Goal: Navigation & Orientation: Find specific page/section

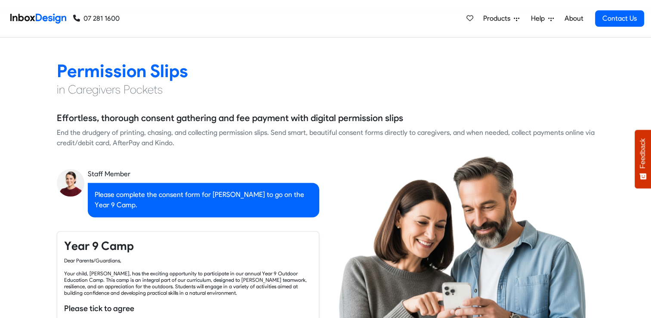
checkbox input "true"
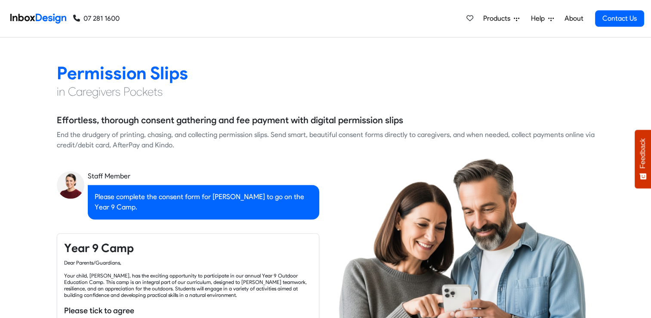
checkbox input "true"
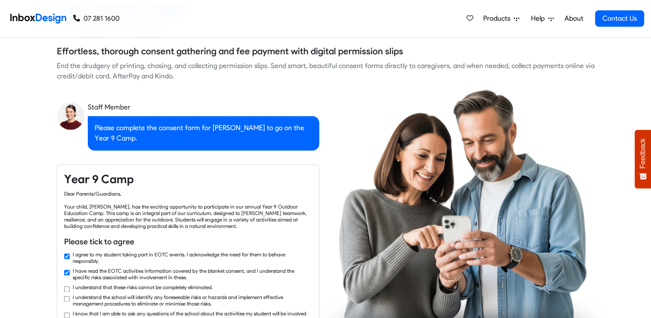
checkbox input "true"
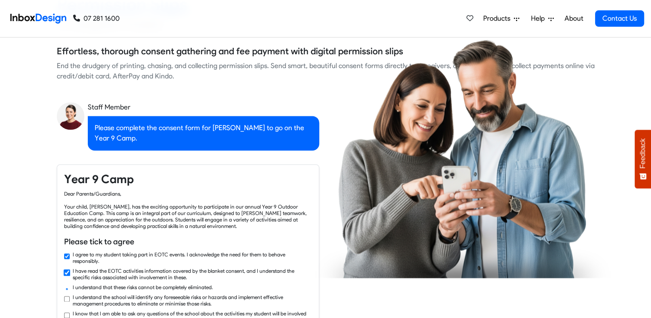
checkbox input "true"
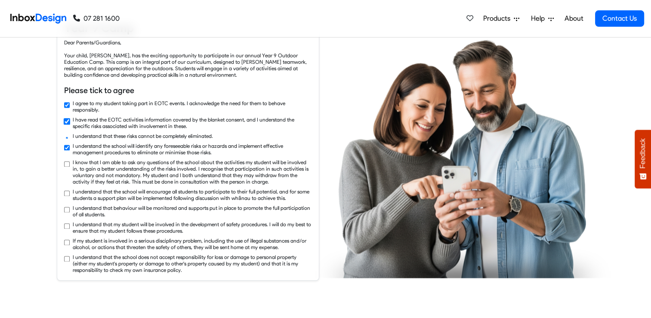
checkbox input "true"
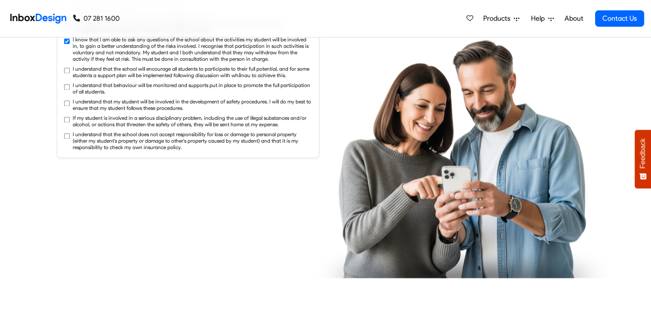
checkbox input "true"
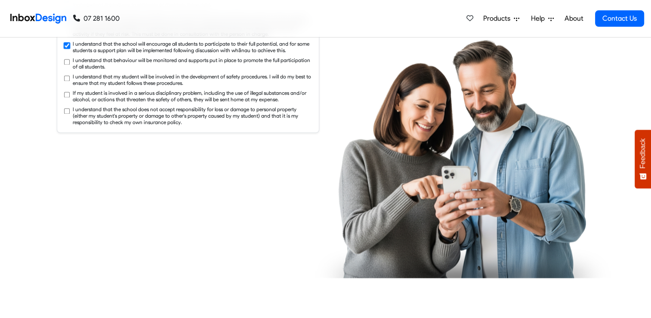
checkbox input "true"
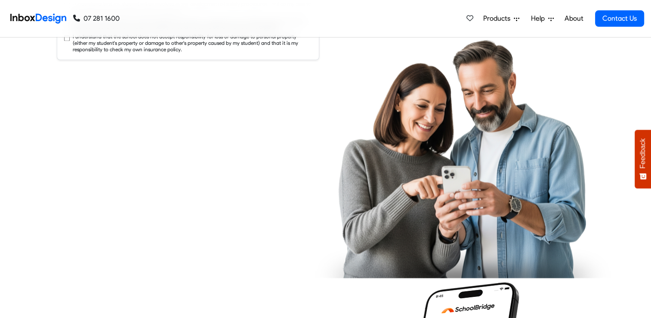
checkbox input "true"
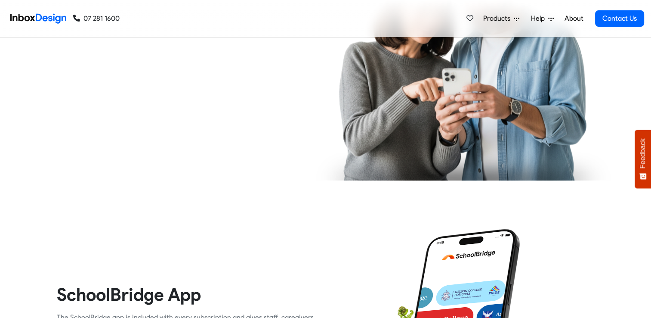
checkbox input "true"
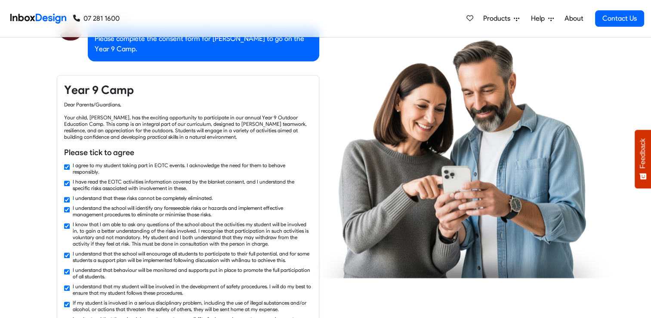
checkbox input "false"
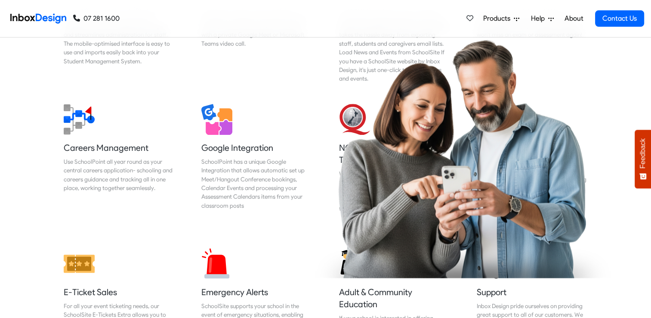
checkbox input "false"
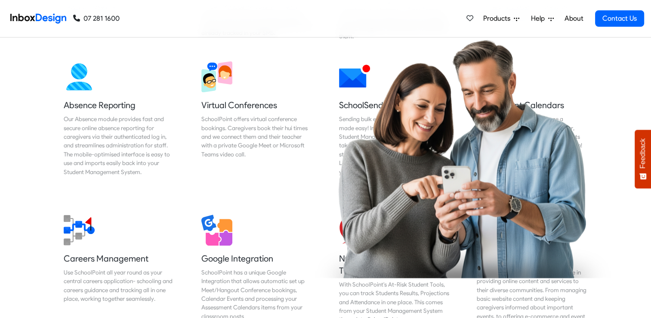
checkbox input "false"
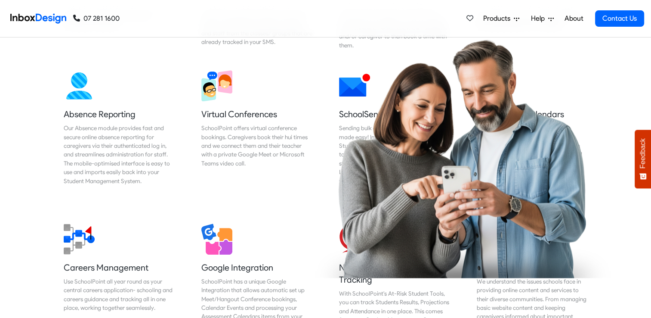
checkbox input "false"
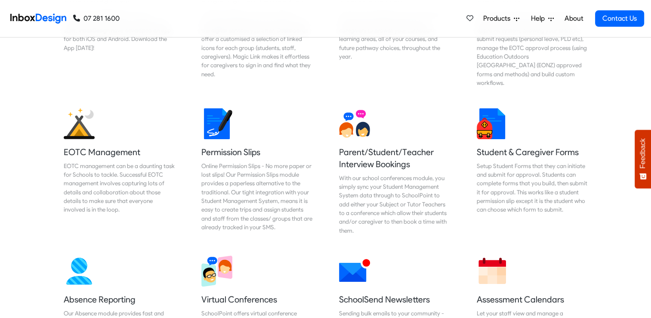
checkbox input "false"
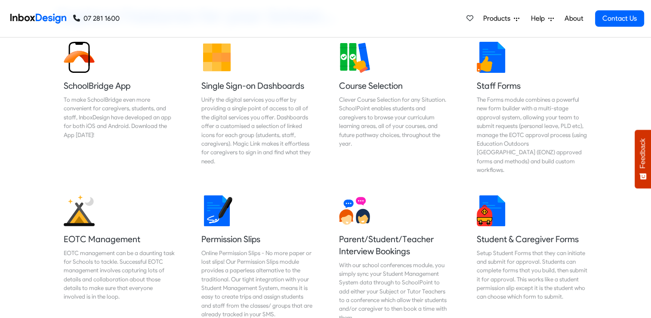
checkbox input "false"
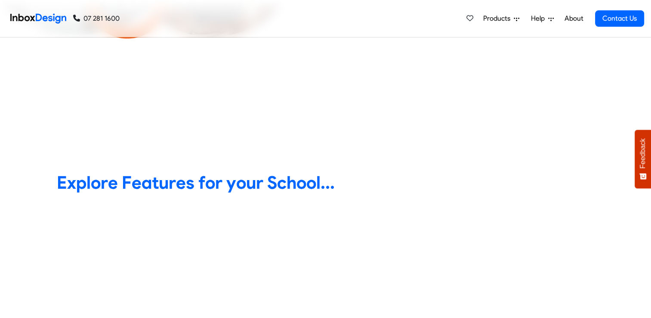
checkbox input "false"
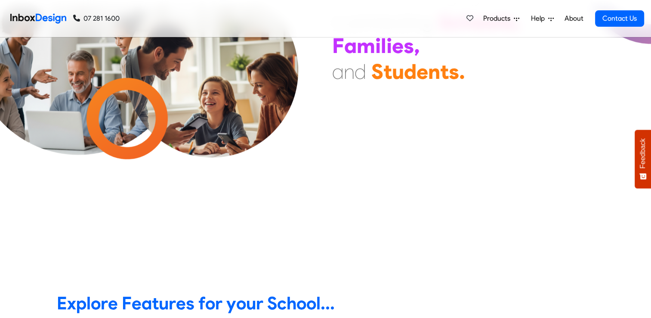
checkbox input "false"
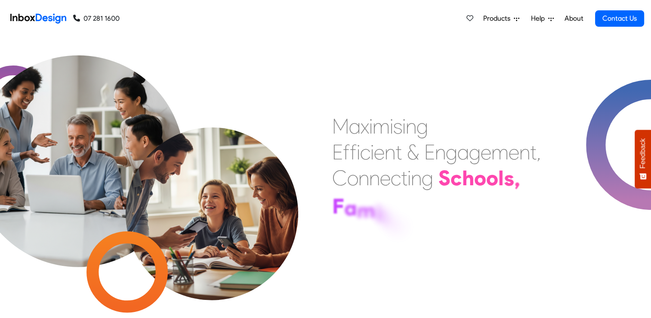
click at [469, 68] on div "M a x i m i s i n g E f f i c i e n t & E n g a g e m e n t , C o n n e c t i n…" at bounding box center [325, 177] width 651 height 280
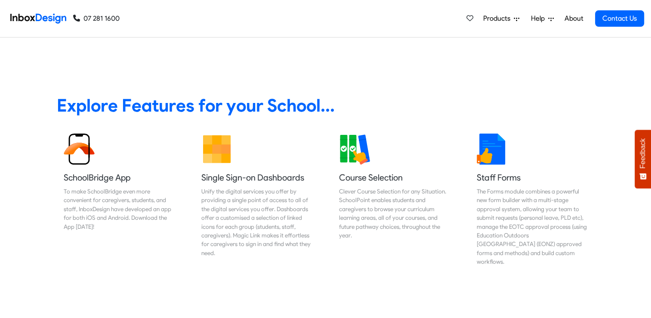
scroll to position [263, 0]
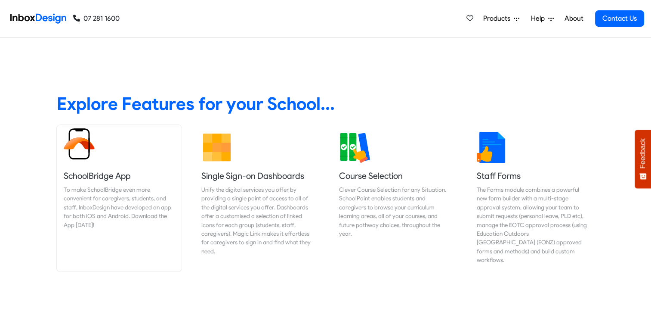
click at [123, 161] on link "SchoolBridge App To make SchoolBridge even more convenient for caregivers, stud…" at bounding box center [119, 198] width 125 height 146
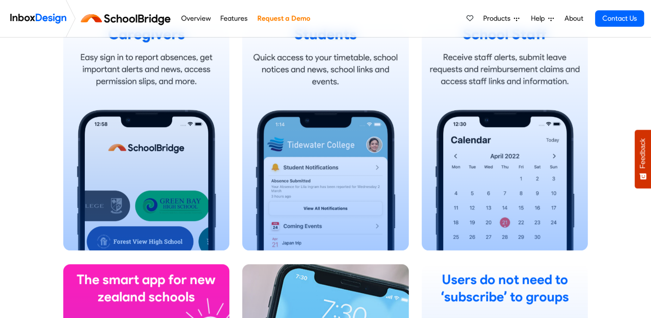
scroll to position [589, 0]
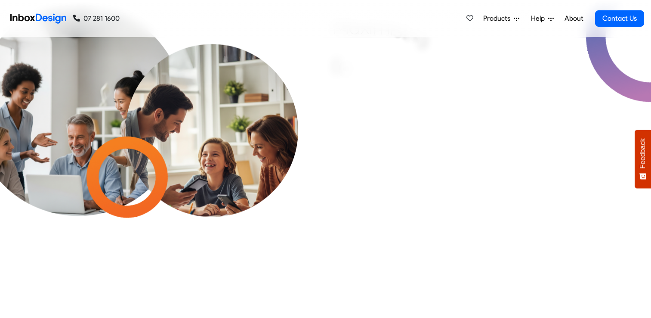
scroll to position [264, 0]
